Goal: Transaction & Acquisition: Purchase product/service

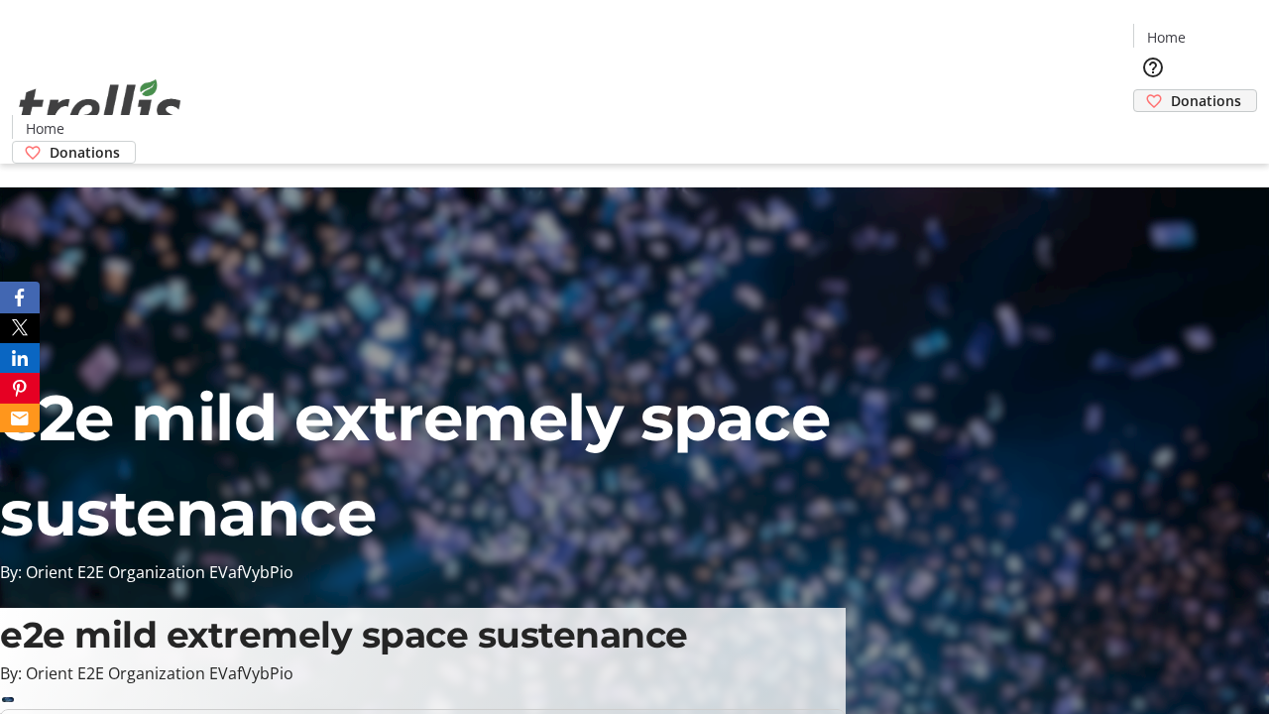
click at [1171, 90] on span "Donations" at bounding box center [1206, 100] width 70 height 21
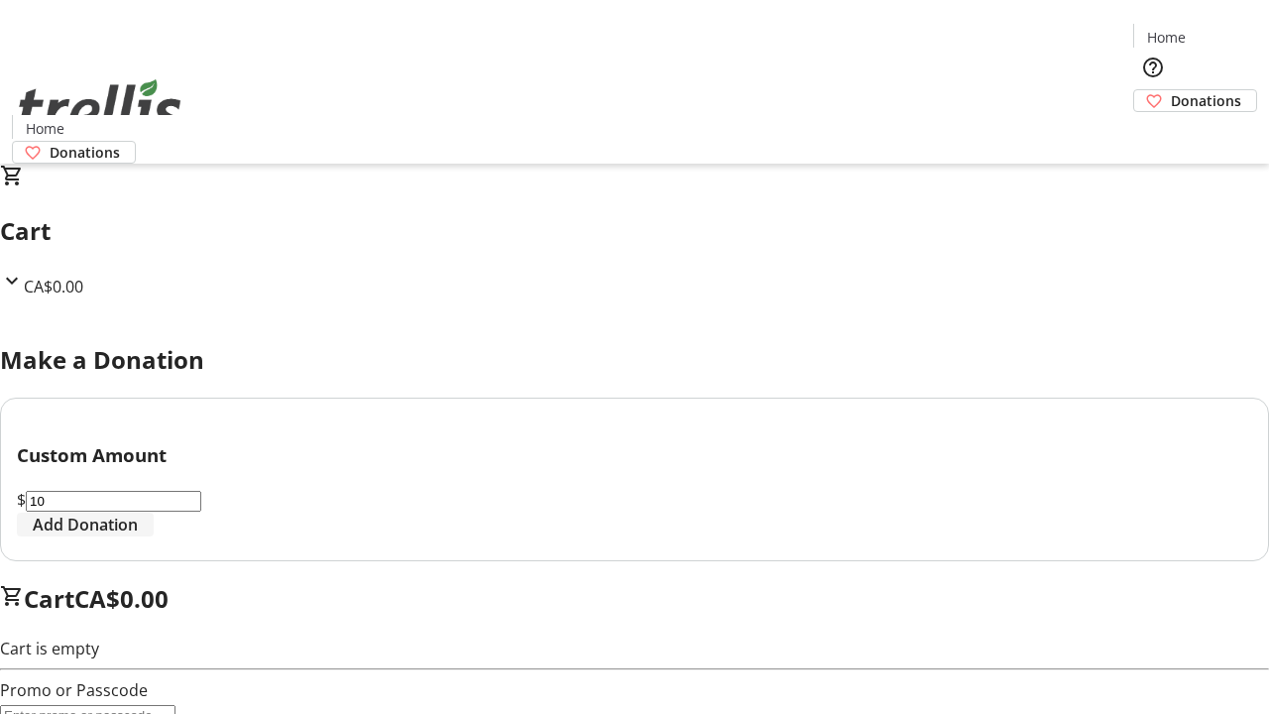
click at [138, 536] on span "Add Donation" at bounding box center [85, 525] width 105 height 24
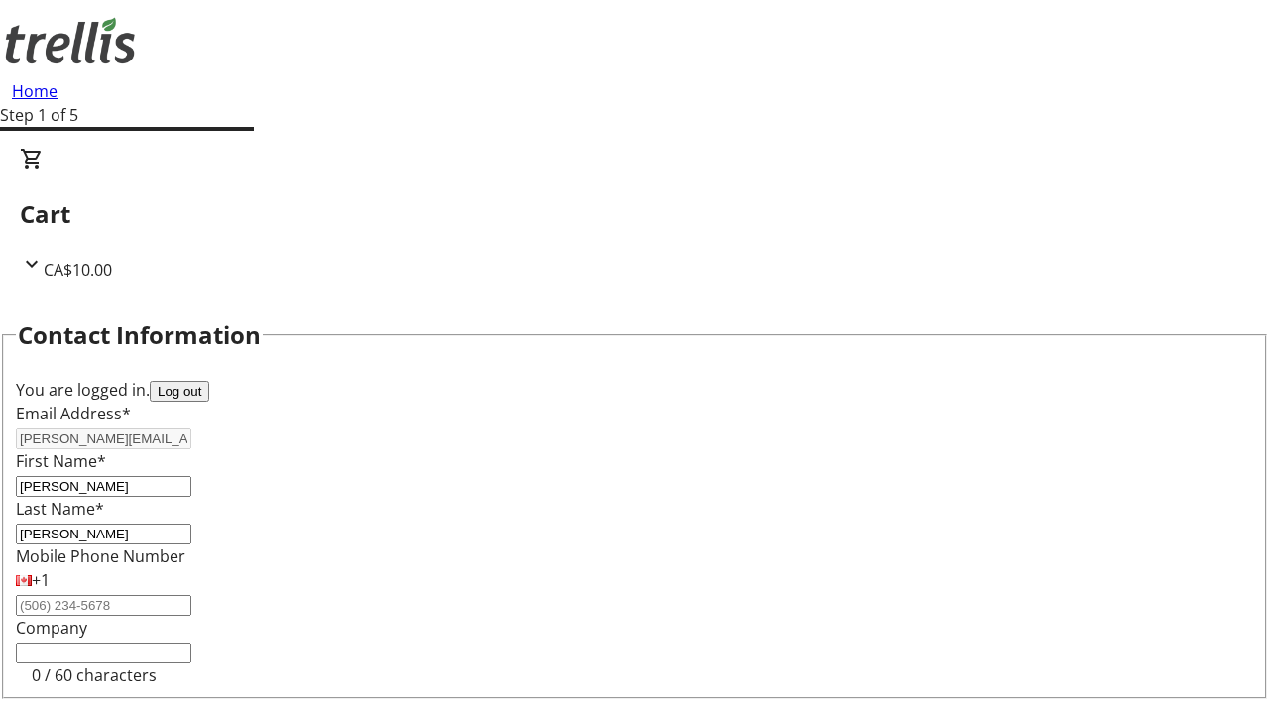
select select "CA"
select select "BC"
type input "Kelowna"
type input "V1Y 0C2"
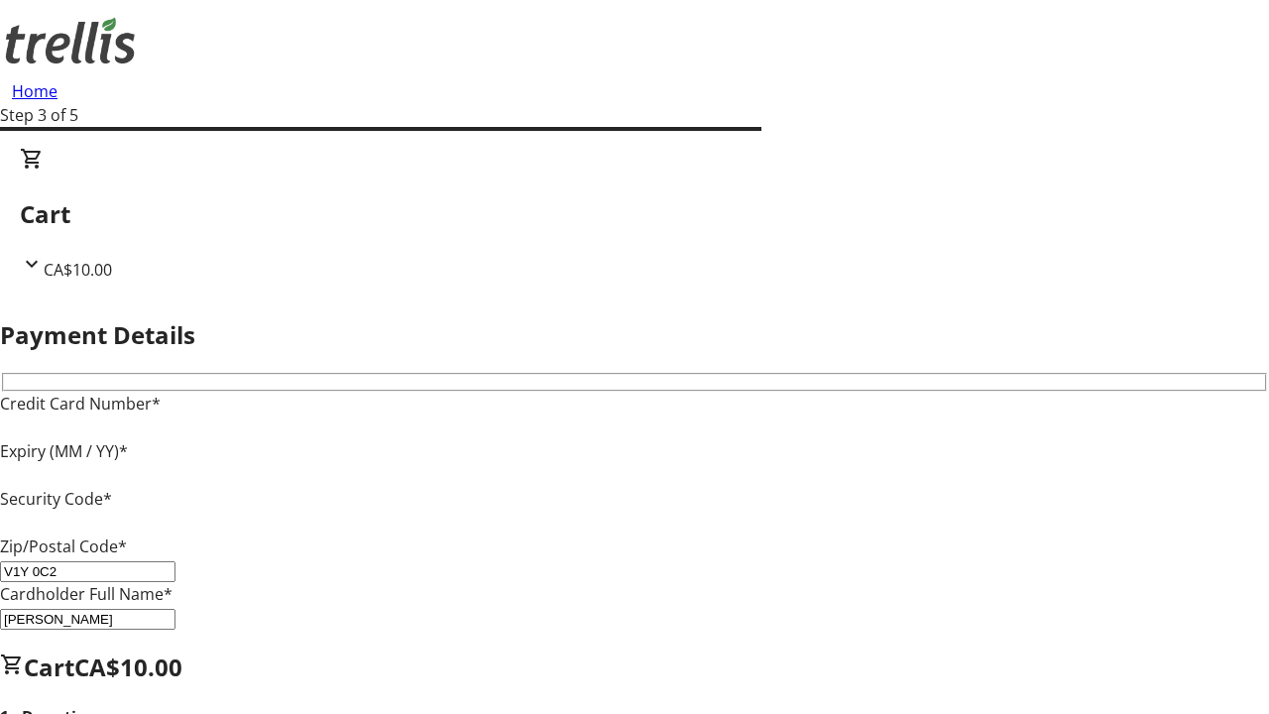
type input "V1Y 0C2"
